Goal: Use online tool/utility: Utilize a website feature to perform a specific function

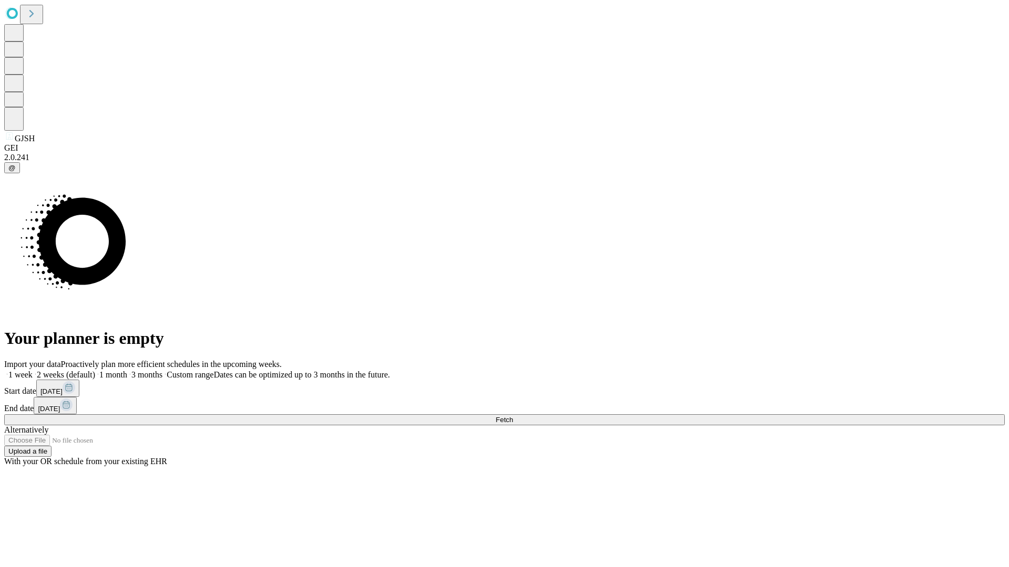
click at [513, 416] on span "Fetch" at bounding box center [503, 420] width 17 height 8
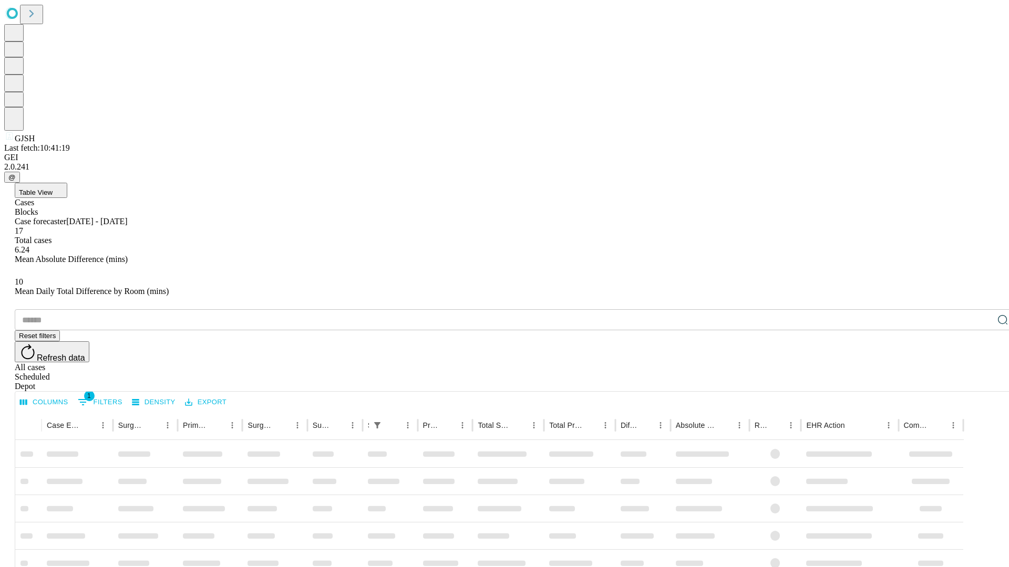
click at [53, 189] on span "Table View" at bounding box center [36, 193] width 34 height 8
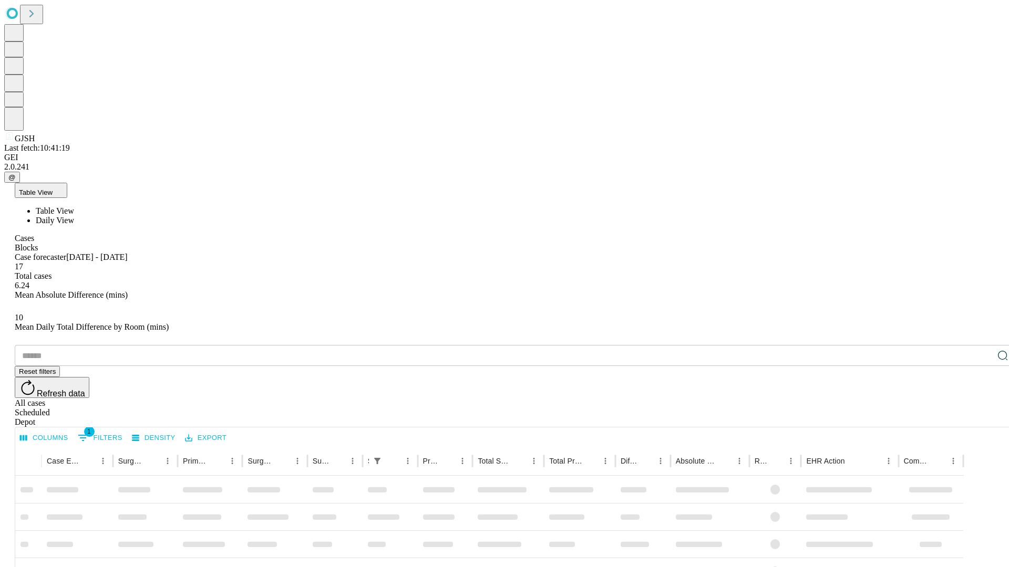
click at [74, 216] on span "Daily View" at bounding box center [55, 220] width 38 height 9
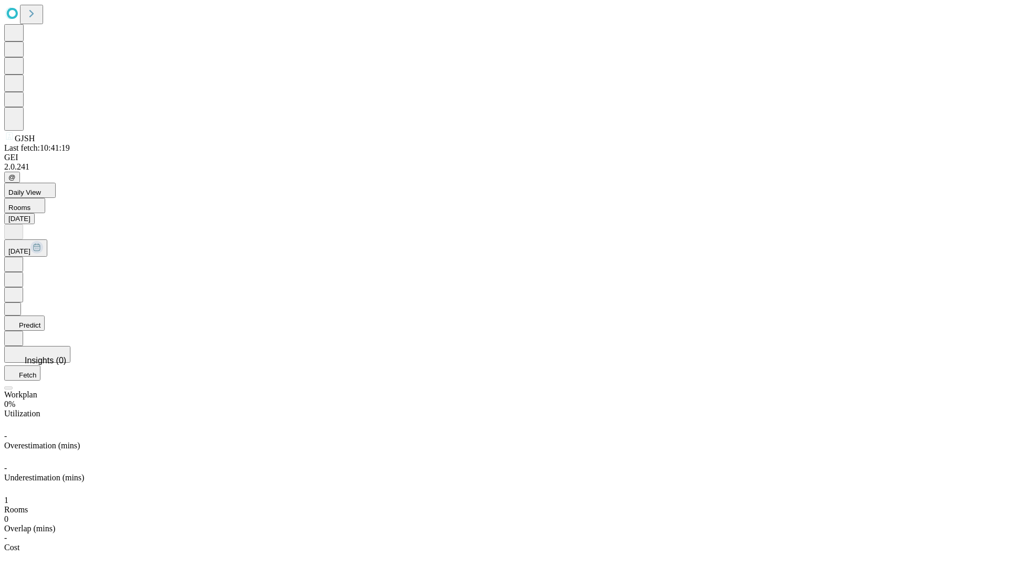
click at [45, 316] on button "Predict" at bounding box center [24, 323] width 40 height 15
